Goal: Task Accomplishment & Management: Complete application form

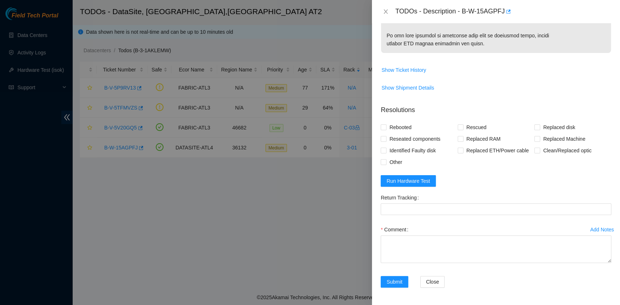
scroll to position [535, 0]
click at [398, 129] on span "Rebooted" at bounding box center [400, 128] width 28 height 12
click at [386, 129] on input "Rebooted" at bounding box center [383, 127] width 5 height 5
checkbox input "true"
click at [458, 129] on input "Rescued" at bounding box center [460, 127] width 5 height 5
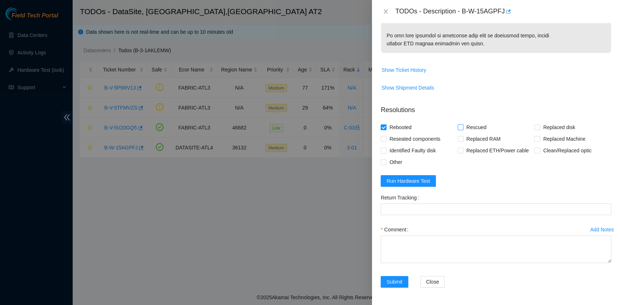
checkbox input "true"
click at [534, 126] on input "Replaced disk" at bounding box center [536, 127] width 5 height 5
checkbox input "true"
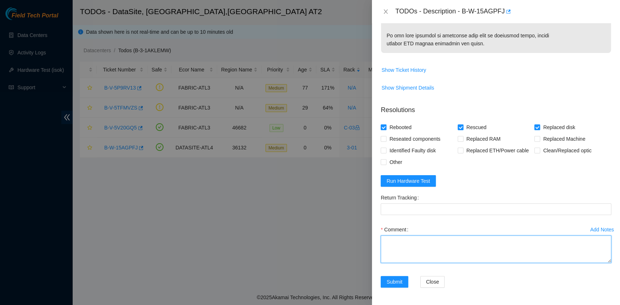
click at [423, 253] on textarea "Comment" at bounding box center [496, 250] width 231 height 28
paste textarea "B-W-15AGPFJ rack# 3-01 machine# 23 Replaced drive ZC1AHPPE with WCC135PA45PS Re…"
drag, startPoint x: 479, startPoint y: 253, endPoint x: 441, endPoint y: 251, distance: 37.8
click at [441, 251] on textarea "B-W-15AGPFJ rack# 3-01 machine# 23 Replaced drive ZC1AHPPE with WCC135PA45PS Re…" at bounding box center [496, 250] width 231 height 28
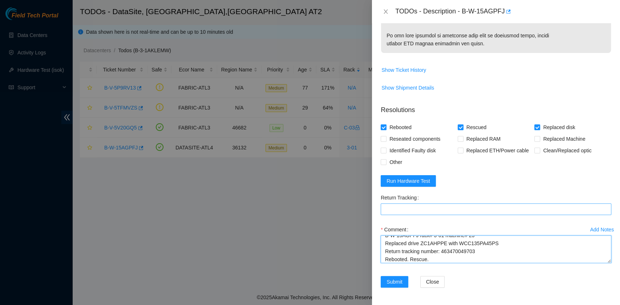
type textarea "B-W-15AGPFJ rack# 3-01 machine# 23 Replaced drive ZC1AHPPE with WCC135PA45PS Re…"
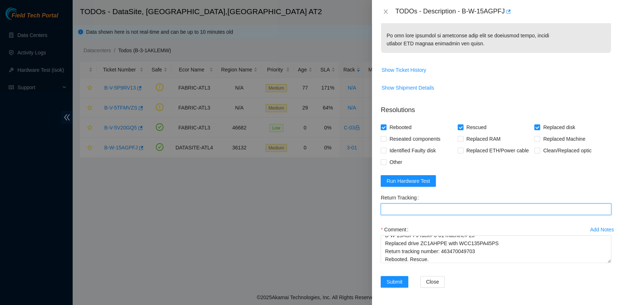
click at [432, 212] on Tracking "Return Tracking" at bounding box center [496, 210] width 231 height 12
paste Tracking "463470049703"
type Tracking "463470049703"
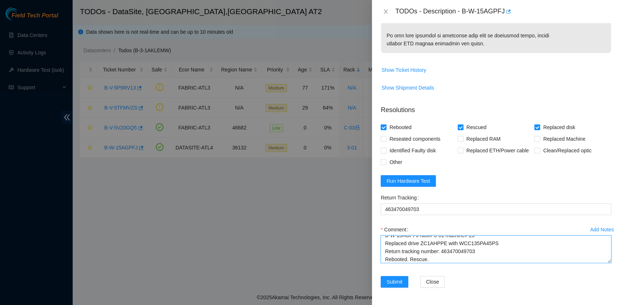
click at [470, 258] on textarea "B-W-15AGPFJ rack# 3-01 machine# 23 Replaced drive ZC1AHPPE with WCC135PA45PS Re…" at bounding box center [496, 250] width 231 height 28
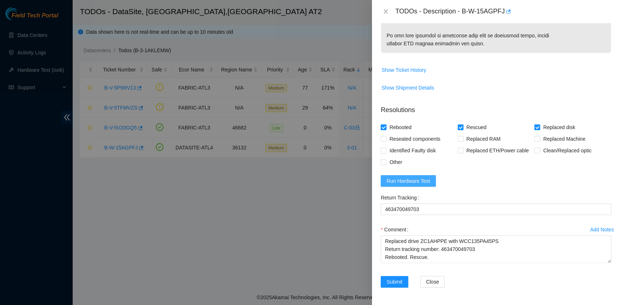
click at [410, 182] on span "Run Hardware Test" at bounding box center [408, 181] width 44 height 8
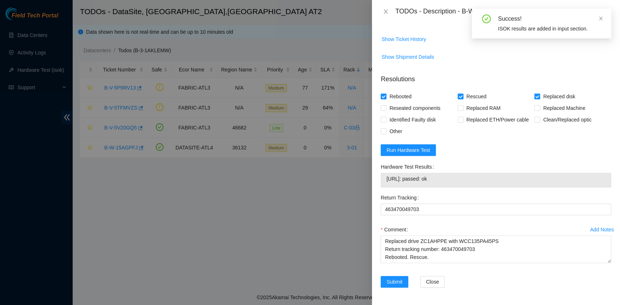
drag, startPoint x: 448, startPoint y: 209, endPoint x: 383, endPoint y: 214, distance: 64.8
click at [383, 188] on div "23.55.60.140: passed: ok" at bounding box center [496, 180] width 231 height 15
copy tbody "23.55.60.140: passed: ok"
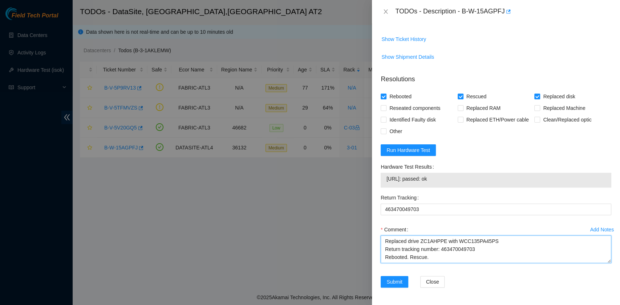
click at [405, 258] on textarea "B-W-15AGPFJ rack# 3-01 machine# 23 Replaced drive ZC1AHPPE with WCC135PA45PS Re…" at bounding box center [496, 250] width 231 height 28
paste textarea "23.55.60.140: passed: ok"
type textarea "B-W-15AGPFJ rack# 3-01 machine# 23 Replaced drive ZC1AHPPE with WCC135PA45PS Re…"
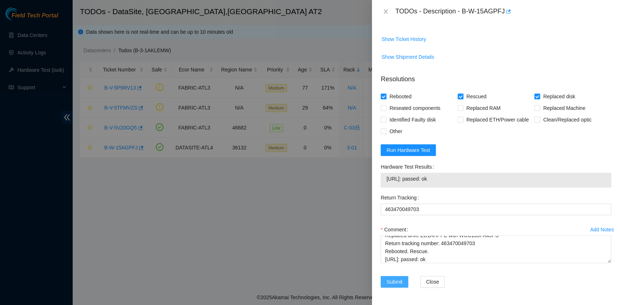
click at [401, 281] on span "Submit" at bounding box center [394, 282] width 16 height 8
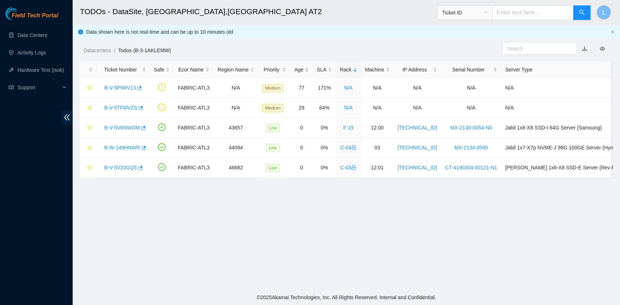
scroll to position [184, 0]
click at [124, 127] on link "B-V-5V6NWOM" at bounding box center [122, 128] width 36 height 6
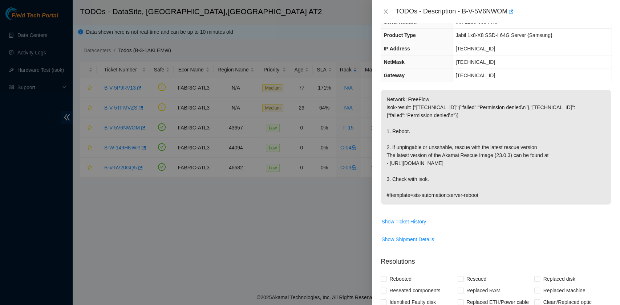
scroll to position [0, 0]
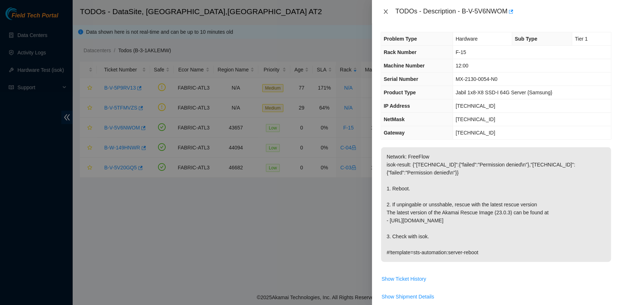
click at [387, 12] on icon "close" at bounding box center [386, 12] width 6 height 6
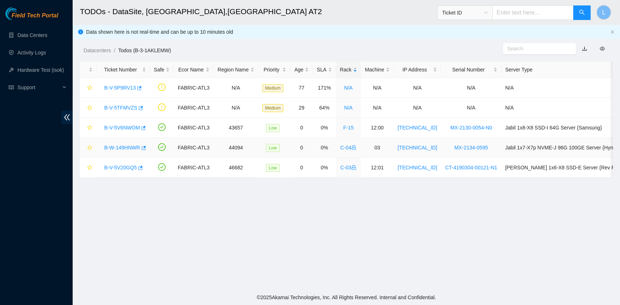
click at [127, 149] on link "B-W-149HNWR" at bounding box center [122, 148] width 36 height 6
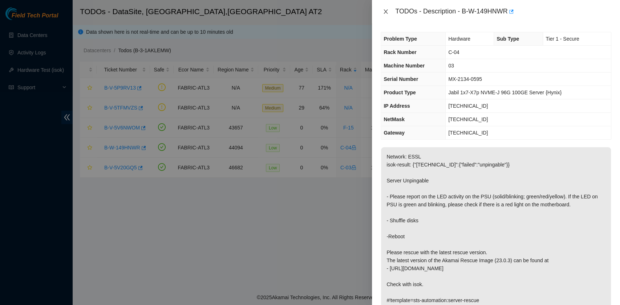
click at [387, 13] on icon "close" at bounding box center [386, 11] width 4 height 4
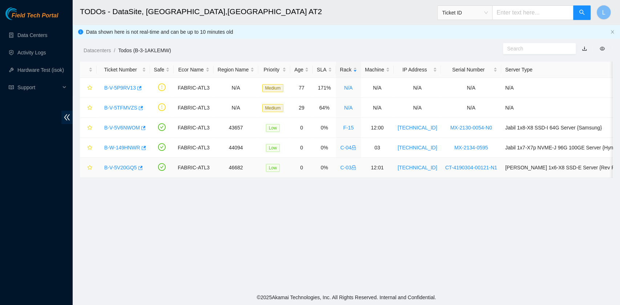
click at [127, 166] on link "B-V-5V20GQ5" at bounding box center [120, 168] width 33 height 6
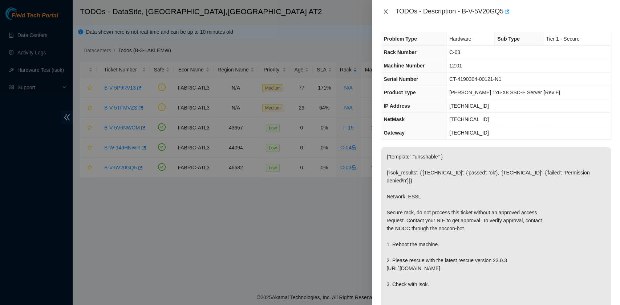
click at [387, 11] on icon "close" at bounding box center [386, 12] width 6 height 6
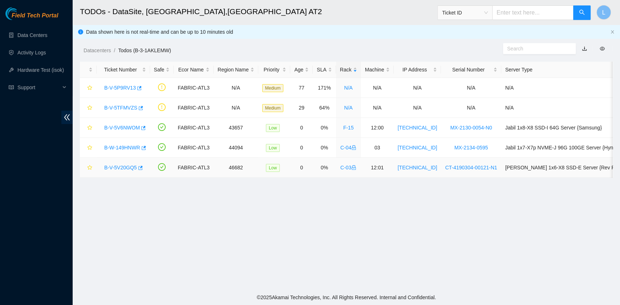
click at [121, 166] on link "B-V-5V20GQ5" at bounding box center [120, 168] width 33 height 6
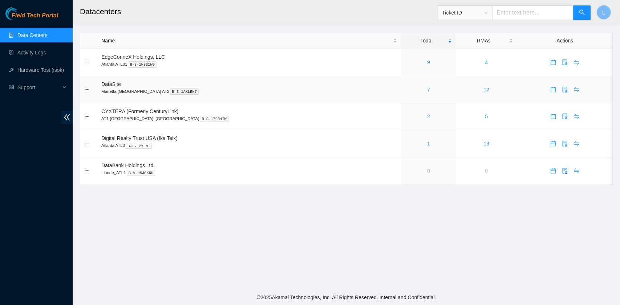
click at [405, 89] on div "7" at bounding box center [428, 90] width 47 height 8
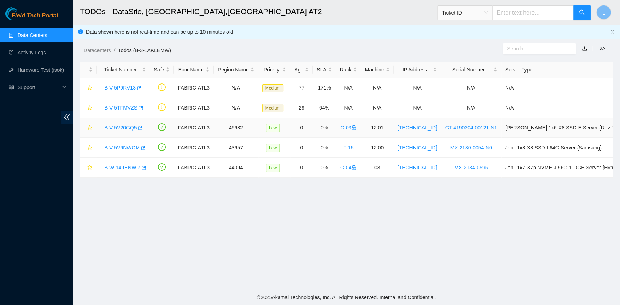
click at [126, 126] on link "B-V-5V20GQ5" at bounding box center [120, 128] width 33 height 6
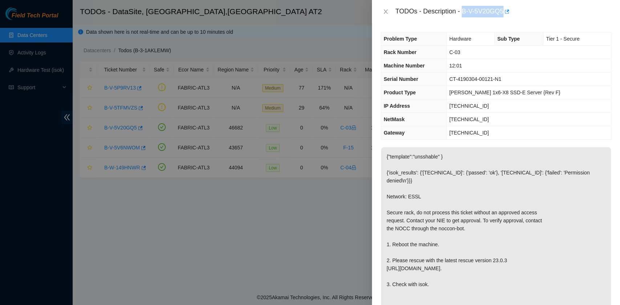
drag, startPoint x: 462, startPoint y: 13, endPoint x: 503, endPoint y: 11, distance: 41.1
click at [503, 11] on div "TODOs - Description - B-V-5V20GQ5" at bounding box center [503, 12] width 216 height 12
copy div "B-V-5V20GQ5"
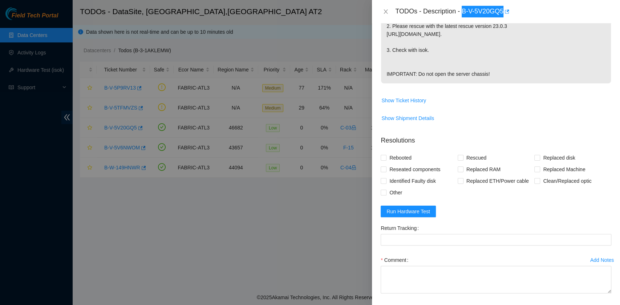
scroll to position [242, 0]
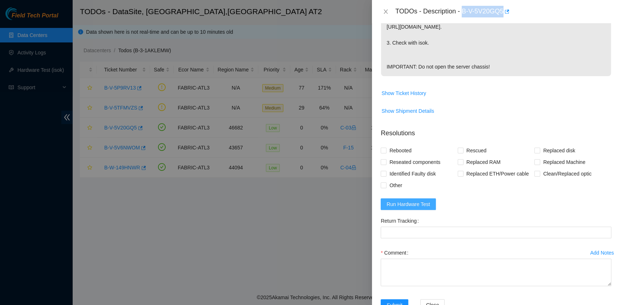
click at [429, 210] on button "Run Hardware Test" at bounding box center [408, 205] width 55 height 12
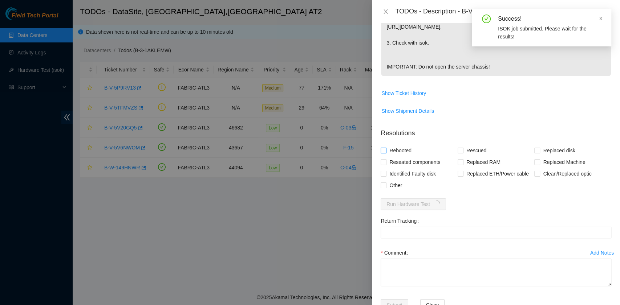
click at [405, 157] on span "Rebooted" at bounding box center [400, 151] width 28 height 12
click at [386, 153] on input "Rebooted" at bounding box center [383, 150] width 5 height 5
checkbox input "true"
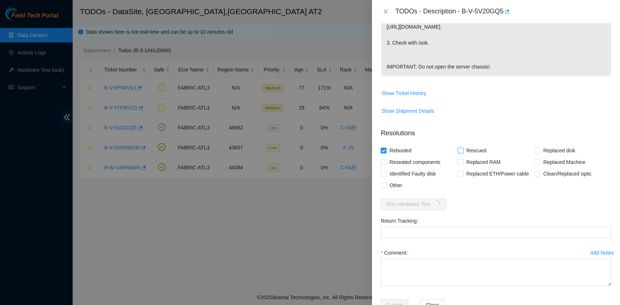
click at [460, 154] on span at bounding box center [461, 151] width 6 height 6
click at [460, 153] on input "Rescued" at bounding box center [460, 150] width 5 height 5
checkbox input "true"
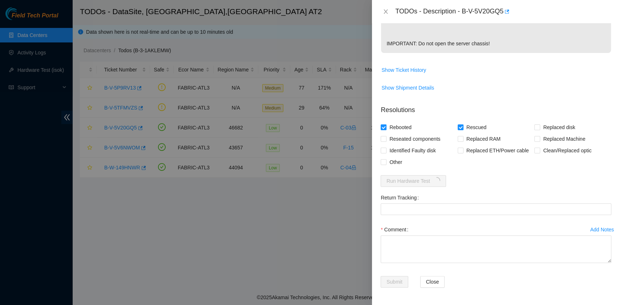
scroll to position [280, 0]
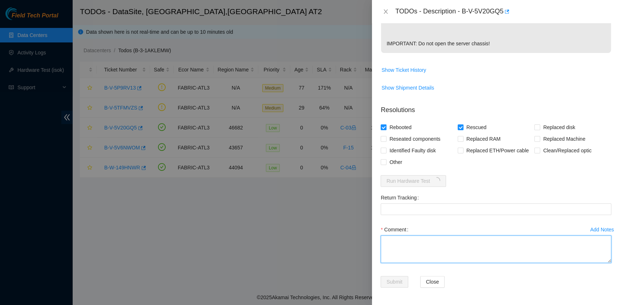
click at [418, 250] on textarea "Comment" at bounding box center [496, 250] width 231 height 28
paste textarea "B-V-5V20GQ5 rack# C-03 machine# 12:01 ESSL Security rack Rebooted. Rescued."
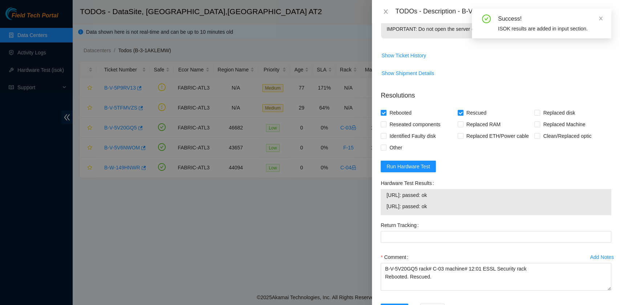
drag, startPoint x: 452, startPoint y: 222, endPoint x: 383, endPoint y: 218, distance: 69.1
click at [383, 215] on div "23.192.151.154: passed: ok 23.192.151.155: passed: ok" at bounding box center [496, 202] width 231 height 26
copy tbody "23.192.151.154: passed: ok 23.192.151.155: passed: ok"
click at [398, 291] on textarea "B-V-5V20GQ5 rack# C-03 machine# 12:01 ESSL Security rack Rebooted. Rescued." at bounding box center [496, 277] width 231 height 28
paste textarea "23.192.151.154: passed: ok 23.192.151.155: passed: ok"
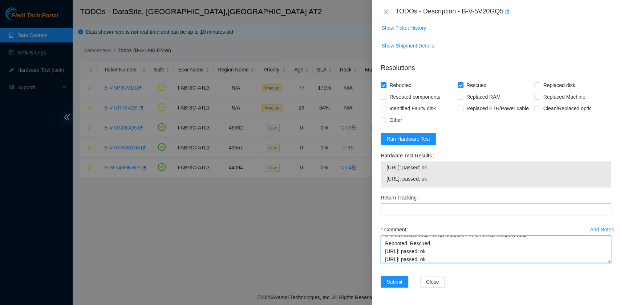
scroll to position [322, 0]
type textarea "B-V-5V20GQ5 rack# C-03 machine# 12:01 ESSL Security rack Rebooted. Rescued. 23.…"
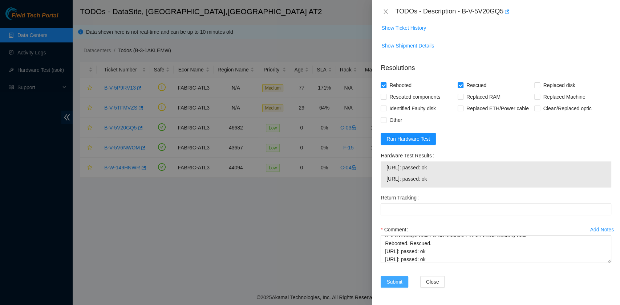
click at [402, 281] on span "Submit" at bounding box center [394, 282] width 16 height 8
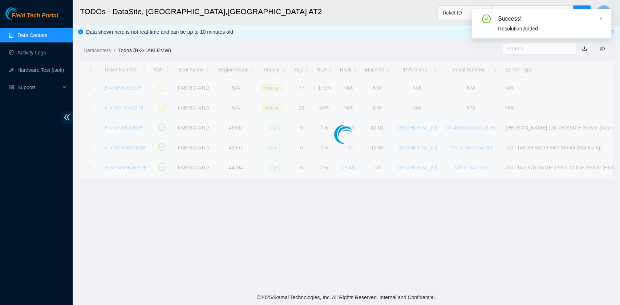
scroll to position [165, 0]
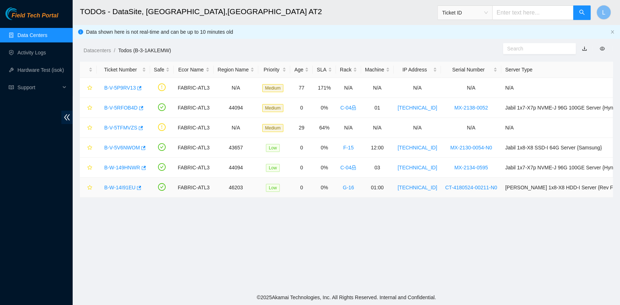
click at [121, 188] on link "B-W-14I91EU" at bounding box center [119, 188] width 31 height 6
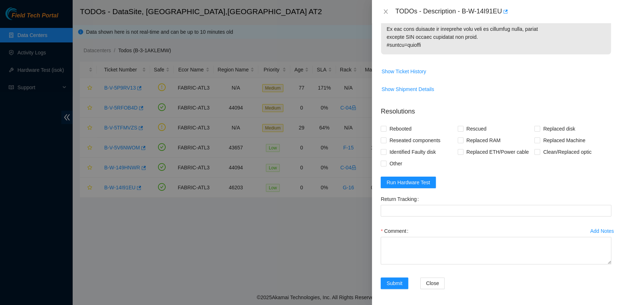
type textarea "After tried many time, finally successful. Thanks."
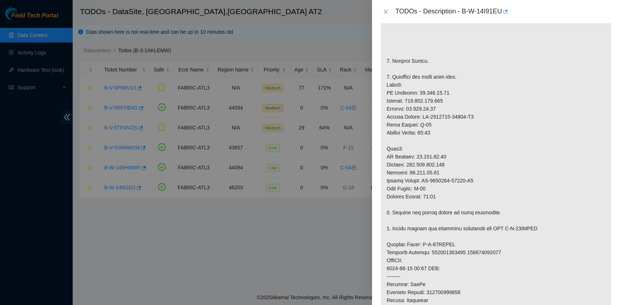
scroll to position [157, 0]
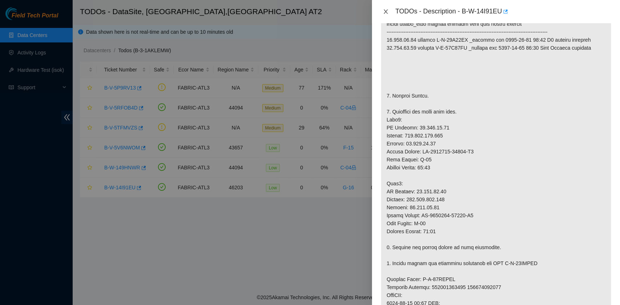
click at [387, 13] on icon "close" at bounding box center [386, 12] width 6 height 6
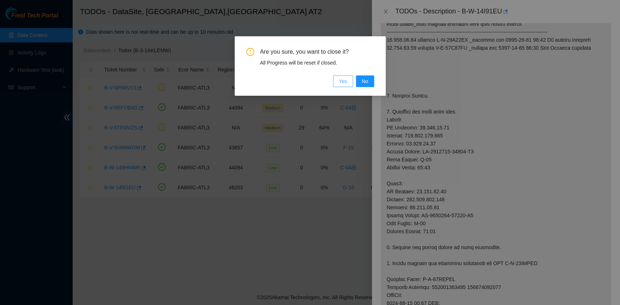
click at [342, 81] on span "Yes" at bounding box center [343, 81] width 8 height 8
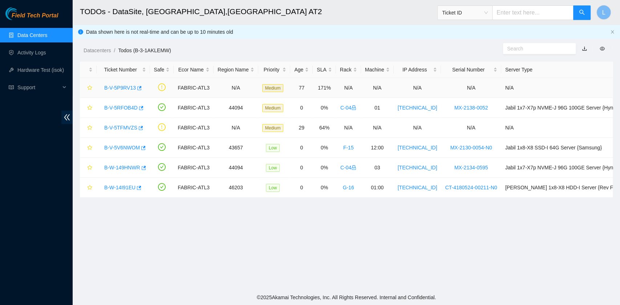
scroll to position [176, 0]
click at [113, 145] on link "B-V-5V6NWOM" at bounding box center [122, 148] width 36 height 6
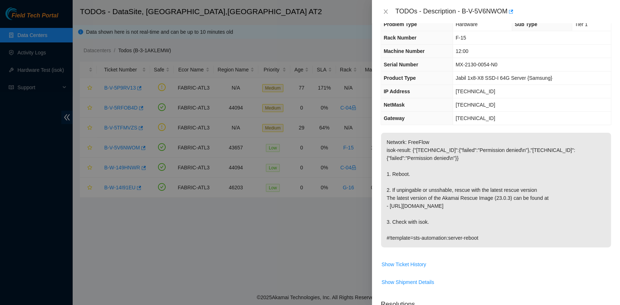
scroll to position [0, 0]
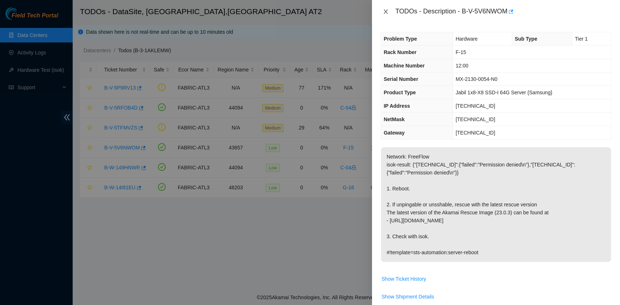
click at [385, 9] on icon "close" at bounding box center [386, 12] width 6 height 6
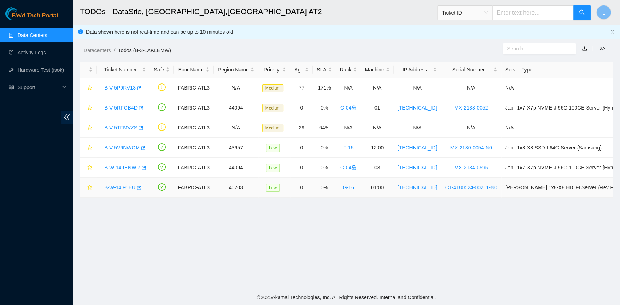
click at [128, 187] on link "B-W-14I91EU" at bounding box center [119, 188] width 31 height 6
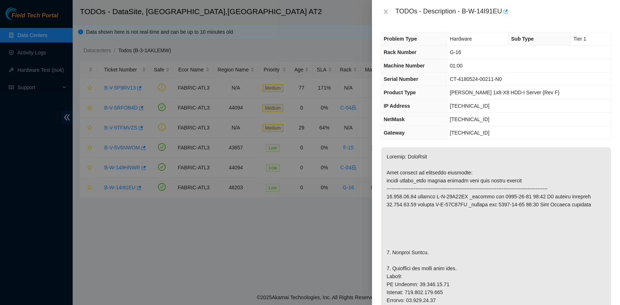
type textarea "After tried many time, finally successful. Thanks."
click at [387, 12] on icon "close" at bounding box center [386, 12] width 6 height 6
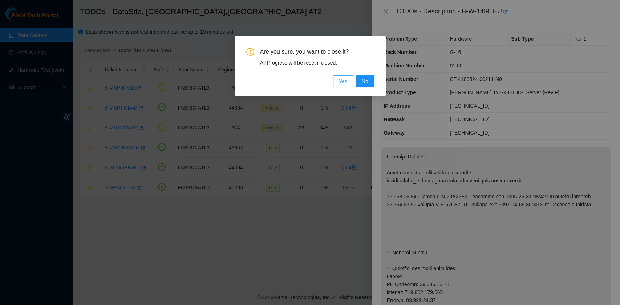
click at [339, 78] on button "Yes" at bounding box center [343, 82] width 20 height 12
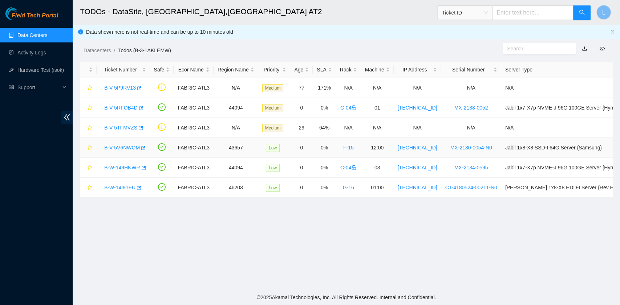
click at [121, 145] on link "B-V-5V6NWOM" at bounding box center [122, 148] width 36 height 6
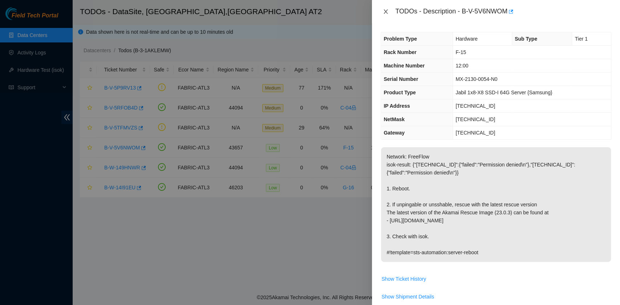
click at [385, 12] on icon "close" at bounding box center [386, 12] width 6 height 6
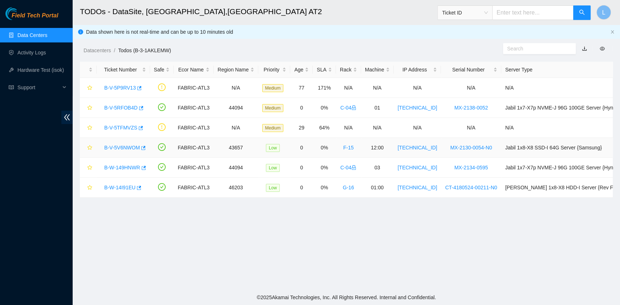
click at [118, 147] on link "B-V-5V6NWOM" at bounding box center [122, 148] width 36 height 6
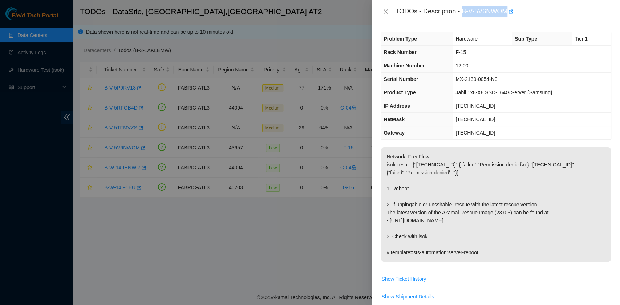
drag, startPoint x: 462, startPoint y: 12, endPoint x: 507, endPoint y: 13, distance: 44.7
click at [507, 13] on div "TODOs - Description - B-V-5V6NWOM" at bounding box center [503, 12] width 216 height 12
copy div "B-V-5V6NWOM"
click at [387, 13] on icon "close" at bounding box center [386, 12] width 6 height 6
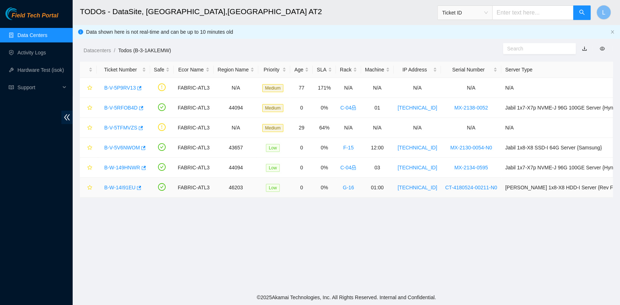
click at [116, 186] on link "B-W-14I91EU" at bounding box center [119, 188] width 31 height 6
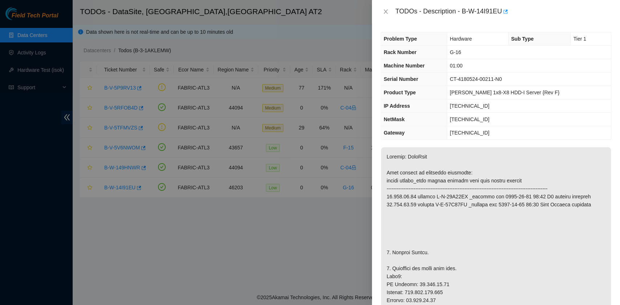
type textarea "After tried many time, finally successful. Thanks."
drag, startPoint x: 464, startPoint y: 12, endPoint x: 500, endPoint y: 10, distance: 35.7
click at [500, 10] on div "TODOs - Description - B-W-14I91EU" at bounding box center [503, 12] width 216 height 12
copy div "B-W-14I91EU"
